Goal: Task Accomplishment & Management: Manage account settings

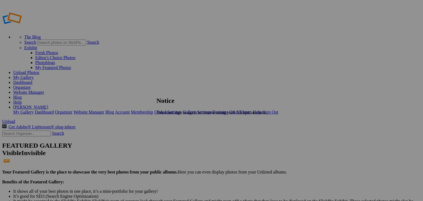
click at [166, 122] on span "Close" at bounding box center [161, 122] width 10 height 5
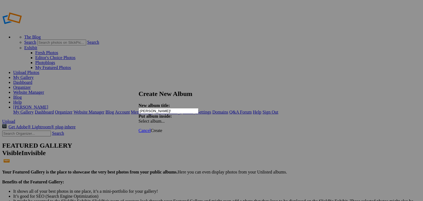
click at [196, 119] on div "Select album..." at bounding box center [168, 121] width 58 height 5
click at [171, 108] on input "Gracie!" at bounding box center [169, 111] width 60 height 6
type input "[PERSON_NAME]"
click at [162, 128] on link "Create" at bounding box center [157, 130] width 12 height 5
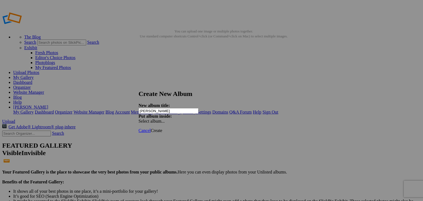
type input "[PERSON_NAME]"
click at [162, 128] on span "Create" at bounding box center [157, 130] width 12 height 5
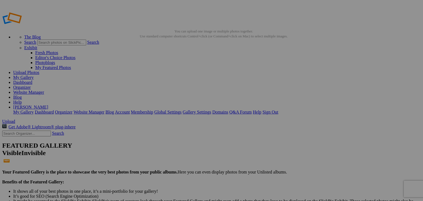
type input "[PERSON_NAME]"
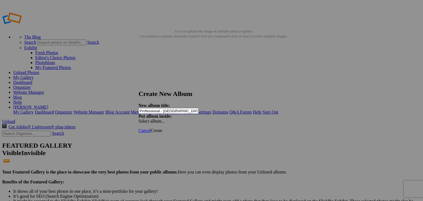
type input "Professional - [GEOGRAPHIC_DATA]"
click at [162, 128] on span "Create" at bounding box center [157, 130] width 12 height 5
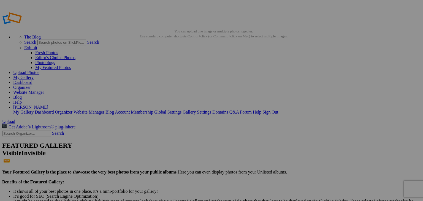
type input "Corbin"
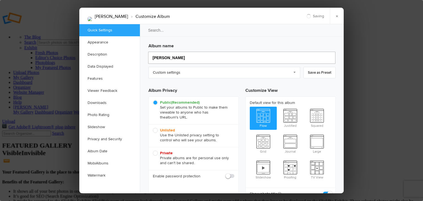
click at [171, 59] on input "Corbin" at bounding box center [241, 58] width 187 height 12
type input "C"
click at [162, 50] on div "Album name" at bounding box center [242, 53] width 187 height 24
click at [155, 31] on input "search" at bounding box center [242, 30] width 205 height 13
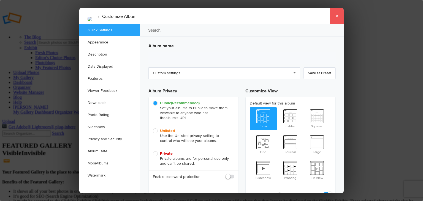
click at [334, 18] on link "×" at bounding box center [337, 16] width 14 height 17
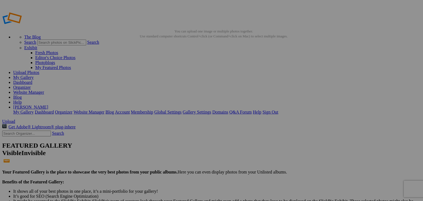
drag, startPoint x: 149, startPoint y: 31, endPoint x: 64, endPoint y: 27, distance: 84.9
type input "Graduation - [PERSON_NAME]"
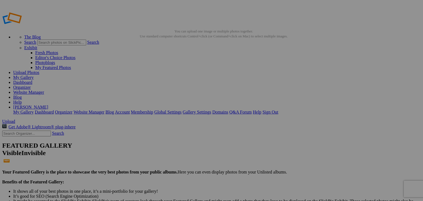
type input "Graduation - [PERSON_NAME]"
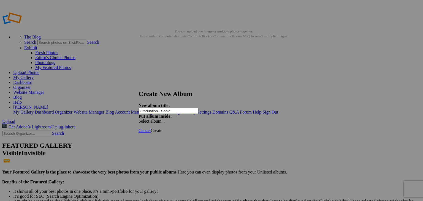
type input "Graduation - Sable"
click at [162, 128] on span "Create" at bounding box center [157, 130] width 12 height 5
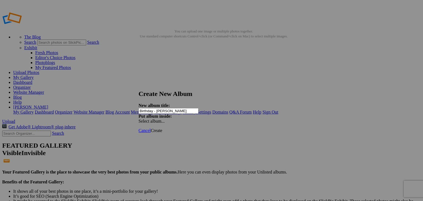
type input "Birthday - [PERSON_NAME]"
click at [162, 128] on span "Create" at bounding box center [157, 130] width 12 height 5
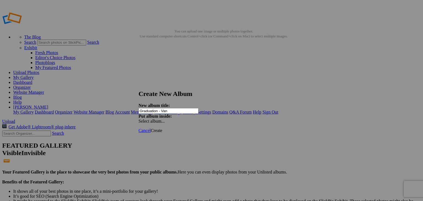
type input "Graduation - Van"
click at [162, 128] on span "Create" at bounding box center [157, 130] width 12 height 5
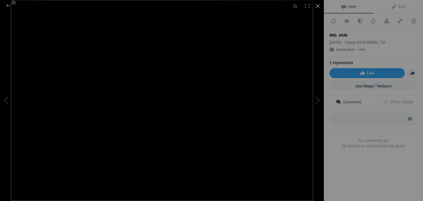
click at [320, 5] on div at bounding box center [318, 6] width 12 height 12
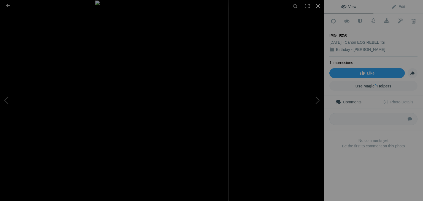
click at [318, 7] on div at bounding box center [318, 6] width 12 height 12
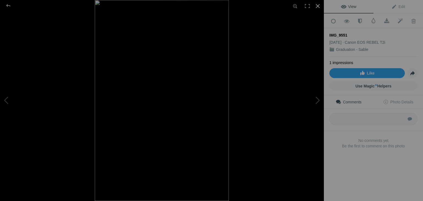
click at [319, 5] on div at bounding box center [318, 6] width 12 height 12
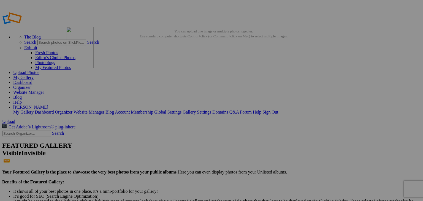
drag, startPoint x: 250, startPoint y: 86, endPoint x: 145, endPoint y: 66, distance: 107.5
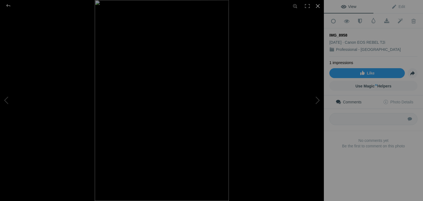
click at [317, 7] on div at bounding box center [318, 6] width 12 height 12
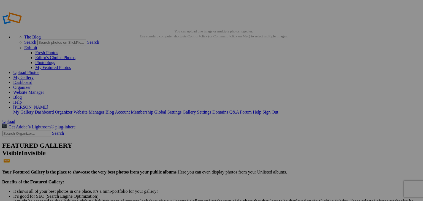
drag, startPoint x: 255, startPoint y: 83, endPoint x: 147, endPoint y: 67, distance: 109.1
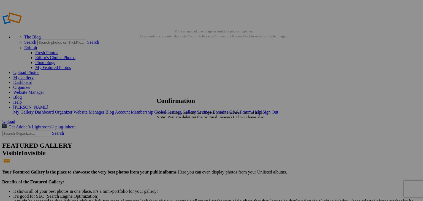
click at [175, 136] on link "Yes" at bounding box center [172, 136] width 6 height 5
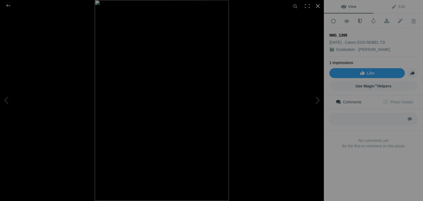
click at [316, 5] on div at bounding box center [318, 6] width 12 height 12
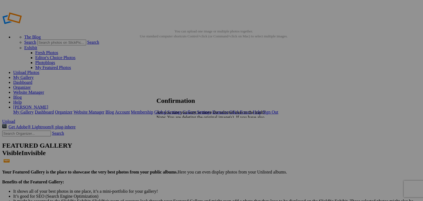
click at [175, 137] on span "Yes" at bounding box center [172, 136] width 6 height 5
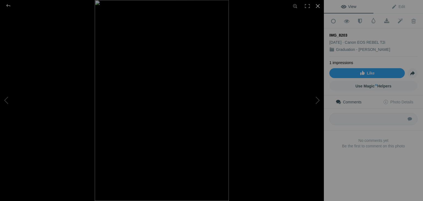
click at [317, 6] on div at bounding box center [318, 6] width 12 height 12
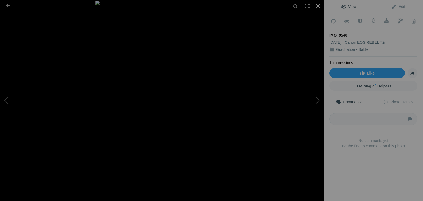
click at [316, 6] on div at bounding box center [318, 6] width 12 height 12
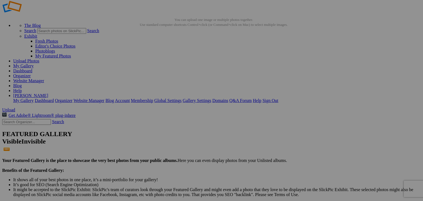
scroll to position [11, 0]
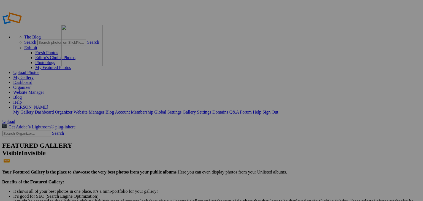
drag, startPoint x: 303, startPoint y: 79, endPoint x: 139, endPoint y: 64, distance: 164.6
drag, startPoint x: 105, startPoint y: 140, endPoint x: 192, endPoint y: 62, distance: 116.7
drag, startPoint x: 104, startPoint y: 142, endPoint x: 287, endPoint y: 64, distance: 199.2
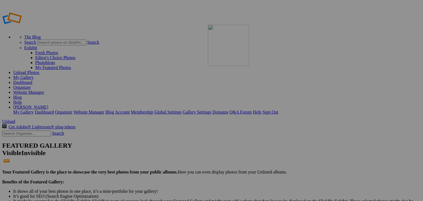
drag, startPoint x: 249, startPoint y: 77, endPoint x: 91, endPoint y: 132, distance: 166.7
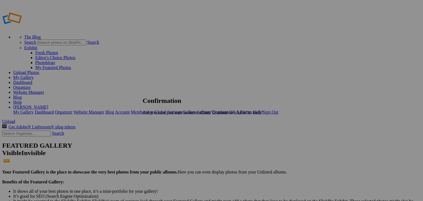
click at [161, 123] on span "Yes" at bounding box center [158, 122] width 6 height 5
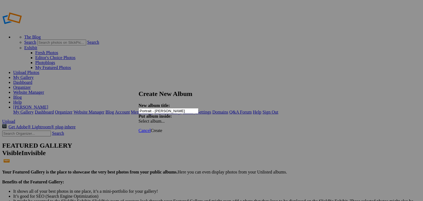
type input "Portrait - [PERSON_NAME]"
click at [162, 128] on span "Create" at bounding box center [157, 130] width 12 height 5
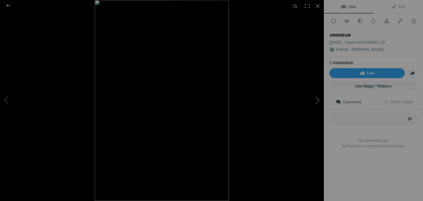
click at [320, 100] on button at bounding box center [303, 100] width 41 height 72
click at [317, 99] on button at bounding box center [303, 100] width 41 height 72
click at [317, 5] on div at bounding box center [318, 6] width 12 height 12
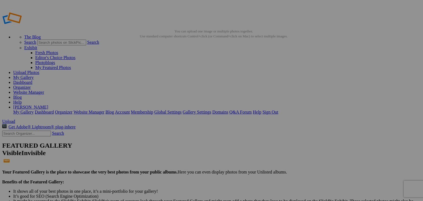
drag, startPoint x: 156, startPoint y: 75, endPoint x: 292, endPoint y: 62, distance: 137.3
drag, startPoint x: 303, startPoint y: 82, endPoint x: 289, endPoint y: 59, distance: 27.4
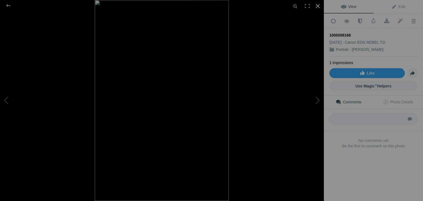
click at [318, 6] on div at bounding box center [318, 6] width 12 height 12
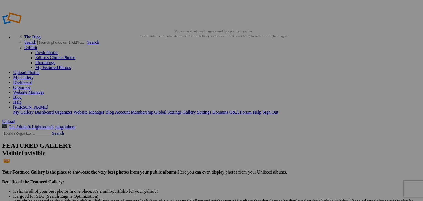
click at [130, 110] on link "Account" at bounding box center [122, 112] width 15 height 5
drag, startPoint x: 252, startPoint y: 78, endPoint x: 144, endPoint y: 66, distance: 108.1
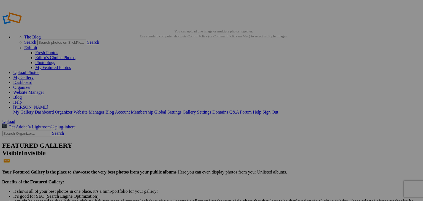
click at [48, 105] on link "[PERSON_NAME]" at bounding box center [30, 107] width 35 height 5
click at [34, 75] on link "My Gallery" at bounding box center [23, 77] width 20 height 5
drag, startPoint x: 301, startPoint y: 80, endPoint x: 237, endPoint y: 68, distance: 65.1
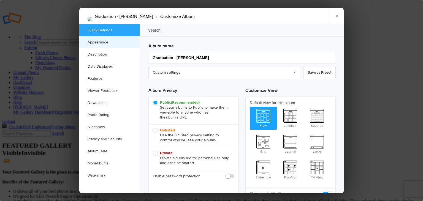
click at [98, 41] on link "Appearance" at bounding box center [109, 42] width 61 height 12
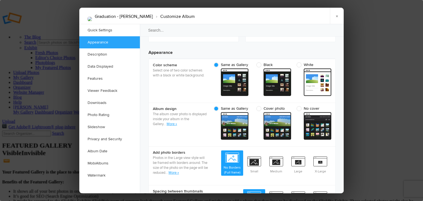
scroll to position [175, 0]
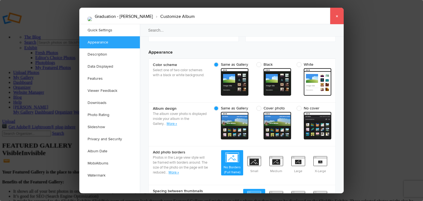
click at [339, 17] on link "×" at bounding box center [337, 16] width 14 height 17
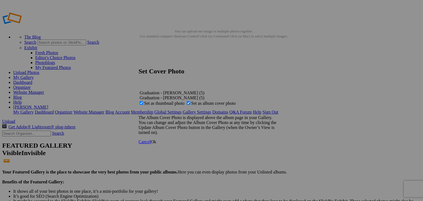
click at [156, 144] on span "Ok" at bounding box center [154, 142] width 6 height 5
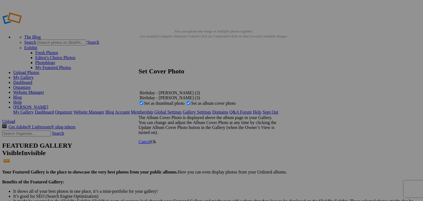
click at [156, 144] on span "Ok" at bounding box center [154, 142] width 6 height 5
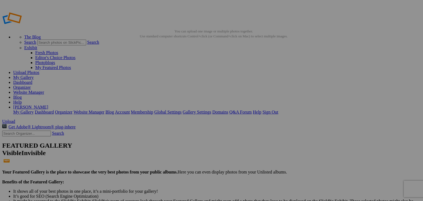
click at [34, 75] on link "My Gallery" at bounding box center [23, 77] width 20 height 5
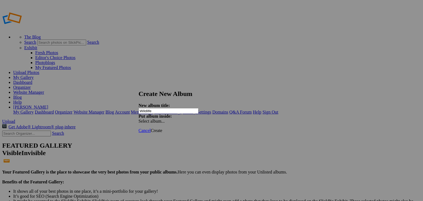
type input "Wildlife"
click at [162, 128] on span "Create" at bounding box center [157, 130] width 12 height 5
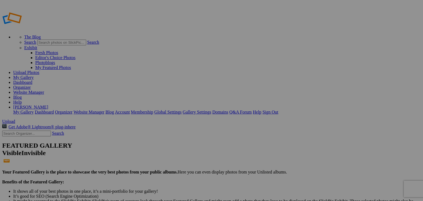
type input "Wildlife"
drag, startPoint x: 0, startPoint y: 0, endPoint x: 143, endPoint y: 80, distance: 163.8
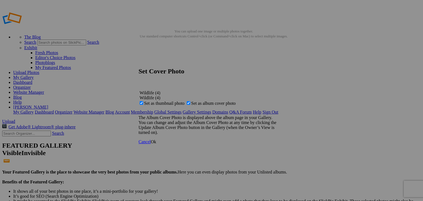
click at [156, 144] on span "Ok" at bounding box center [154, 142] width 6 height 5
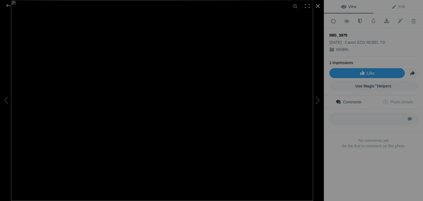
click at [319, 8] on div at bounding box center [318, 6] width 12 height 12
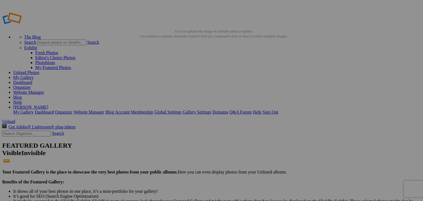
click at [34, 75] on link "My Gallery" at bounding box center [23, 77] width 20 height 5
click at [161, 121] on span "Yes" at bounding box center [158, 122] width 6 height 5
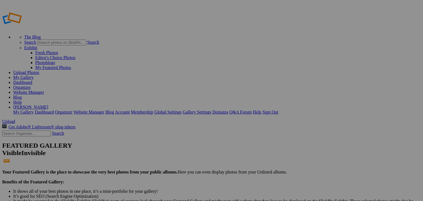
click at [48, 105] on link "[PERSON_NAME]" at bounding box center [30, 107] width 35 height 5
click at [34, 75] on link "My Gallery" at bounding box center [23, 77] width 20 height 5
